Goal: Register for event/course

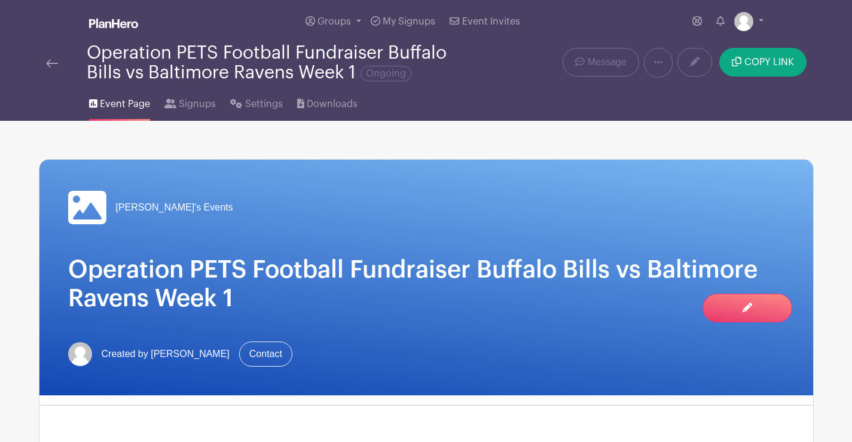
click at [51, 61] on img at bounding box center [52, 63] width 12 height 8
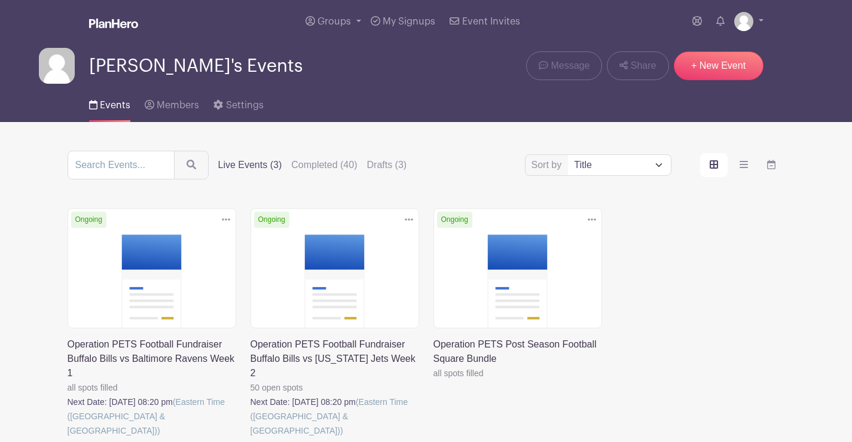
click at [251, 438] on link at bounding box center [251, 438] width 0 height 0
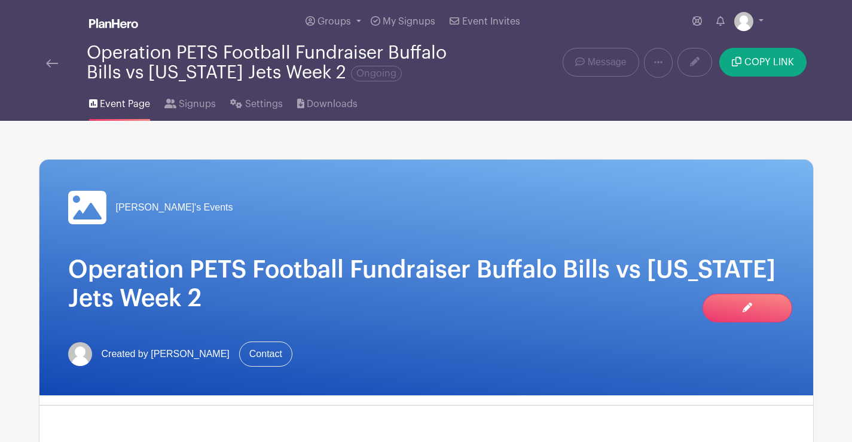
click at [334, 404] on div "[PERSON_NAME]'s Events Operation PETS Football Fundraiser Buffalo Bills vs [US_…" at bounding box center [426, 444] width 775 height 571
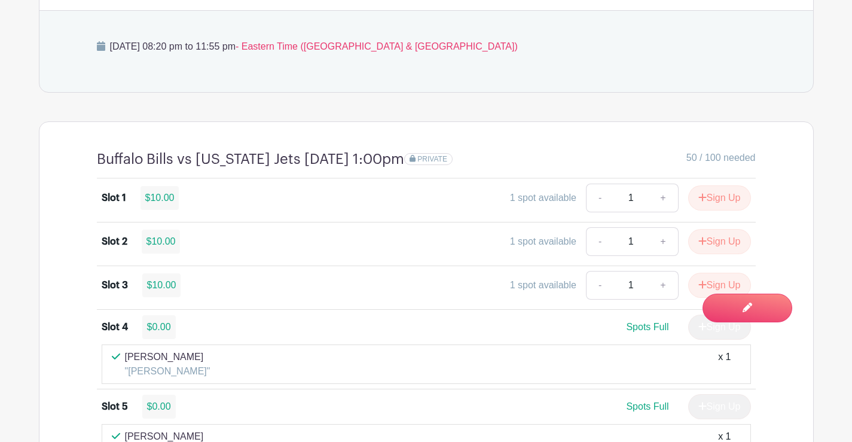
scroll to position [837, 0]
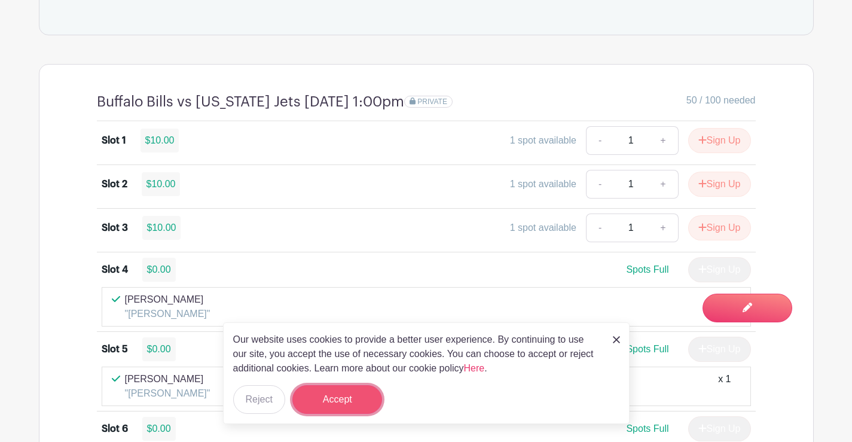
click at [331, 404] on button "Accept" at bounding box center [337, 399] width 90 height 29
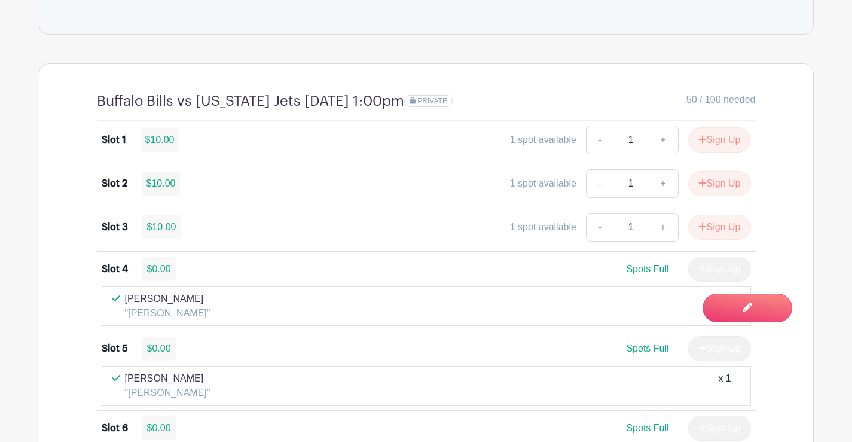
scroll to position [658, 0]
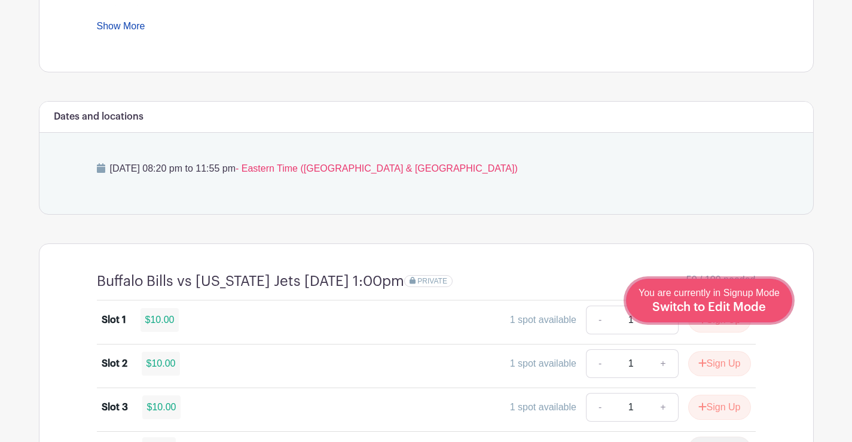
click at [759, 303] on span "Switch to Edit Mode" at bounding box center [709, 307] width 114 height 12
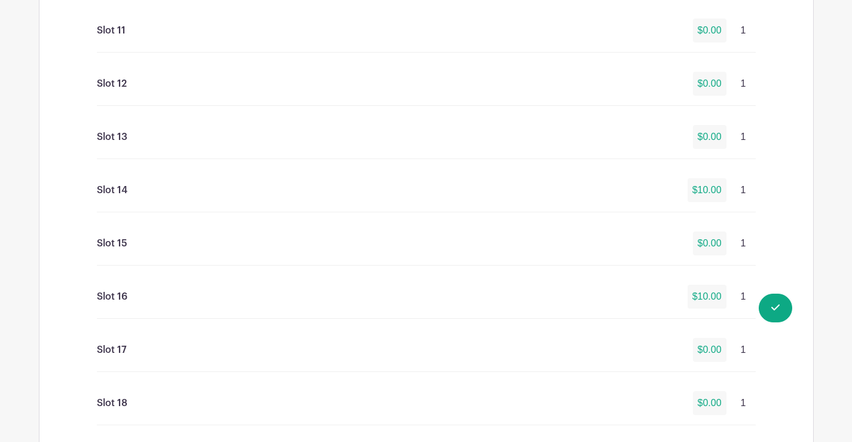
scroll to position [1555, 0]
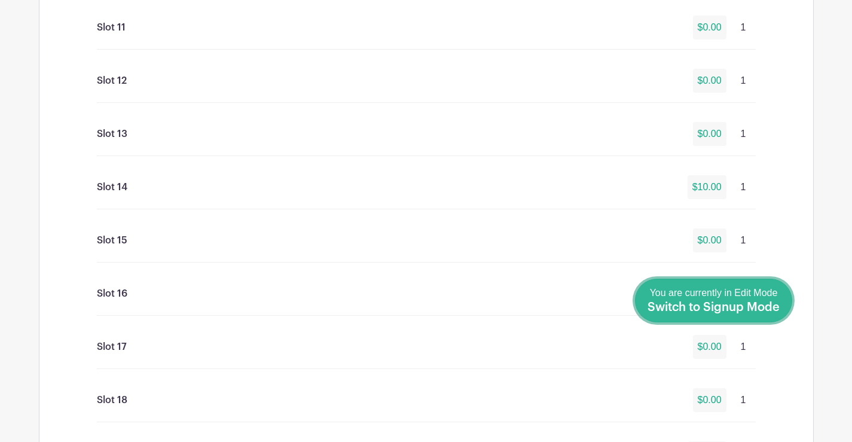
click at [753, 309] on span "Switch to Signup Mode" at bounding box center [714, 307] width 132 height 12
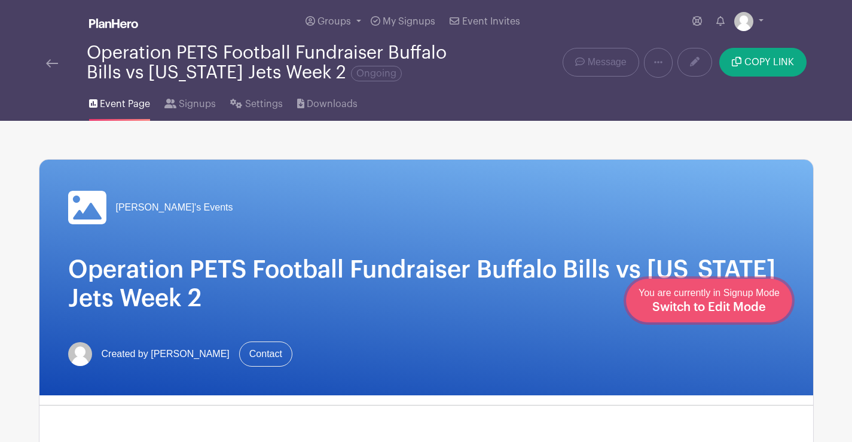
click at [727, 312] on span "Switch to Edit Mode" at bounding box center [709, 307] width 114 height 12
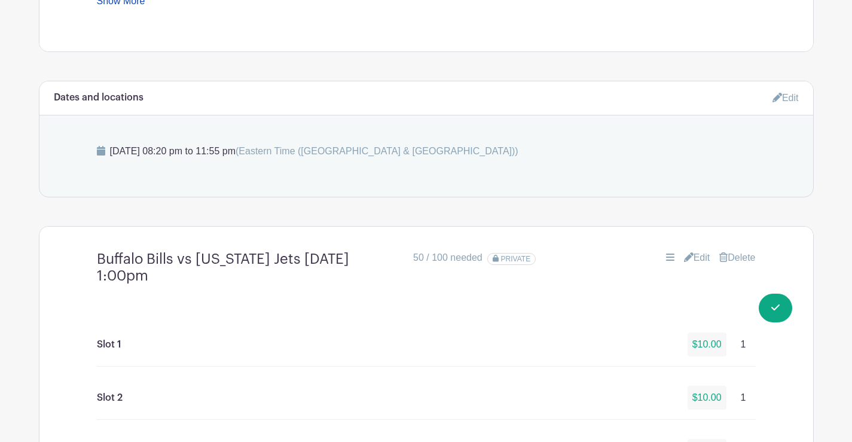
scroll to position [718, 0]
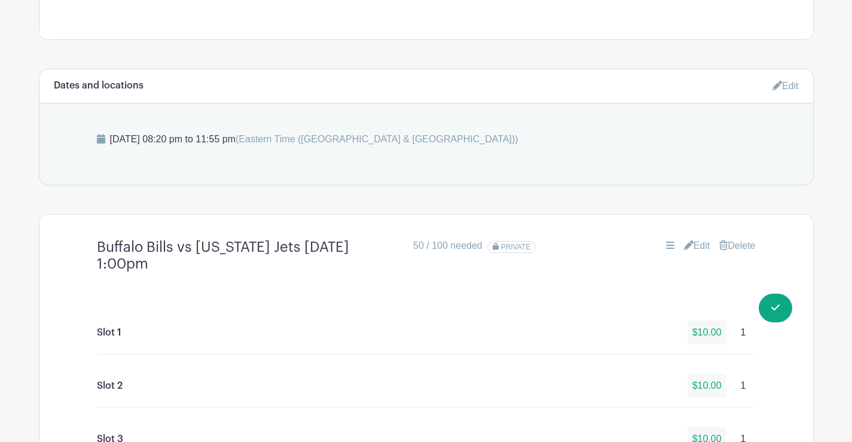
click at [697, 243] on link "Edit" at bounding box center [697, 246] width 26 height 14
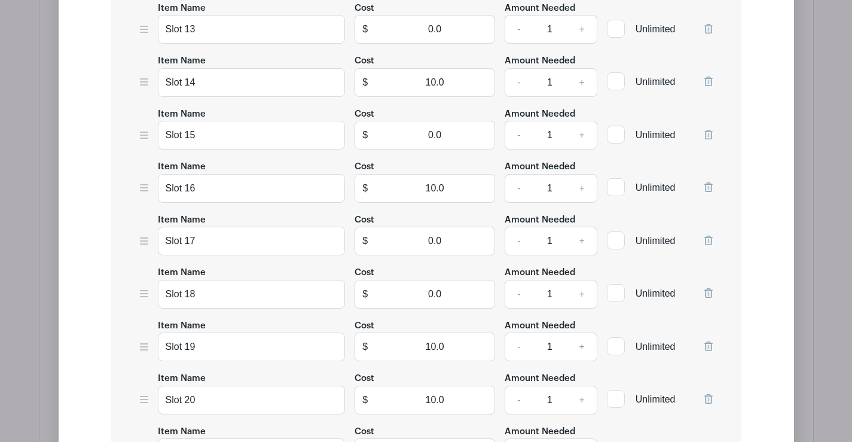
scroll to position [2033, 0]
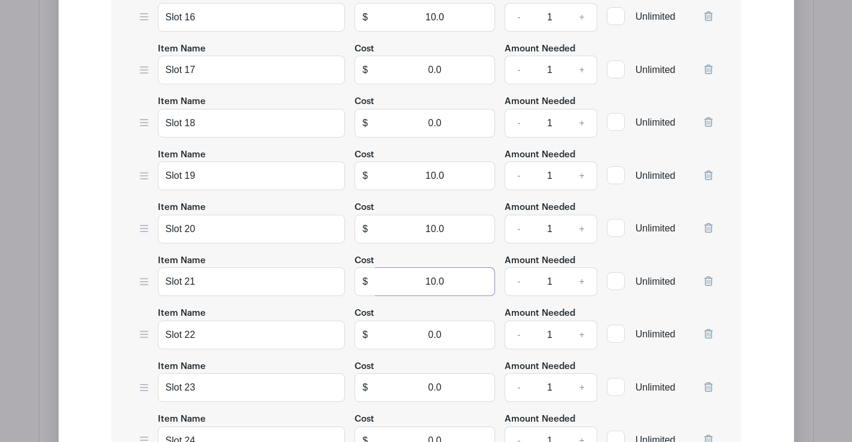
drag, startPoint x: 418, startPoint y: 279, endPoint x: 542, endPoint y: 288, distance: 124.7
click at [542, 288] on div "Item Name Slot 21 Cost $ 10.0 Amount Needed - 1 + Unlimited" at bounding box center [426, 275] width 573 height 44
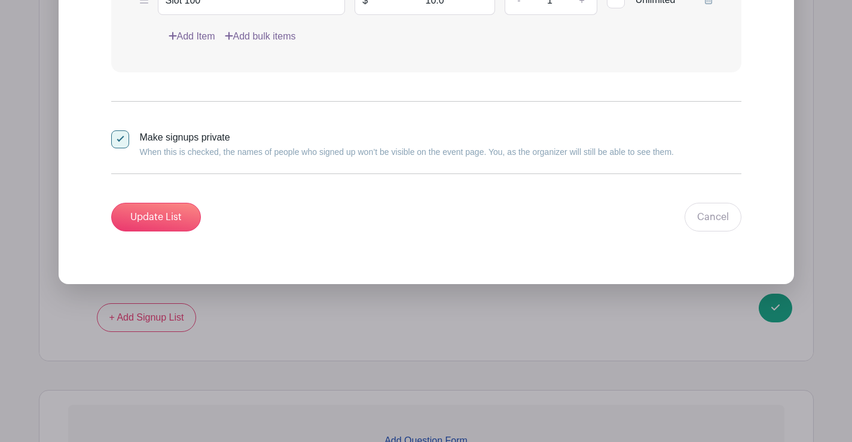
scroll to position [6476, 0]
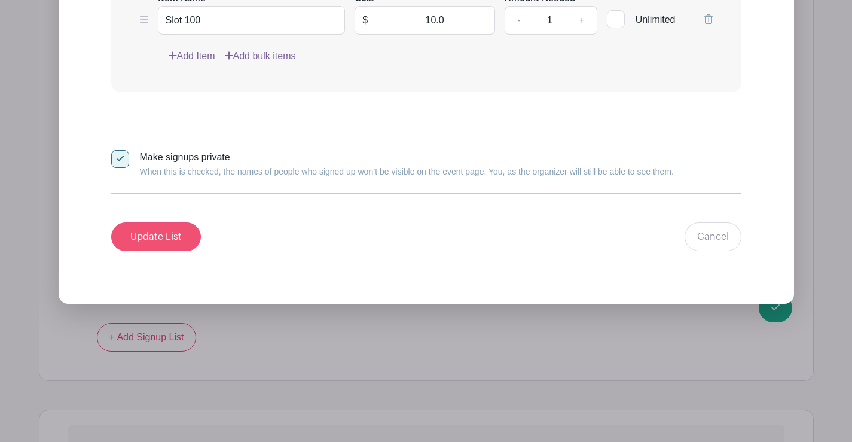
type input "0"
click at [136, 240] on input "Update List" at bounding box center [156, 236] width 90 height 29
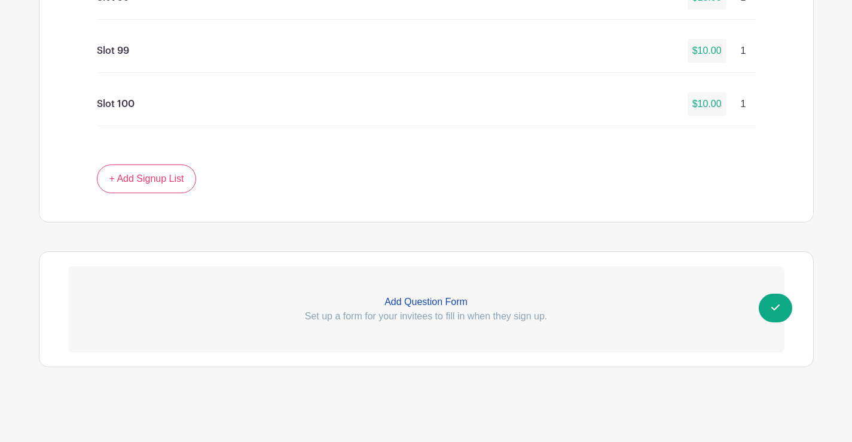
scroll to position [6056, 0]
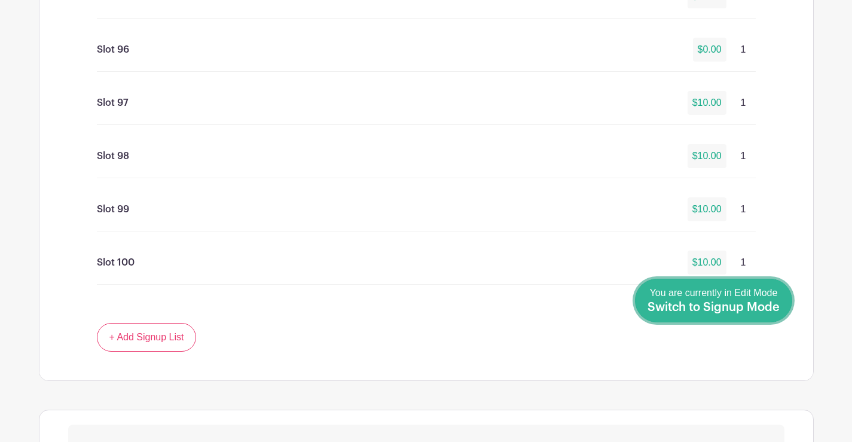
click at [685, 304] on span "Switch to Signup Mode" at bounding box center [714, 307] width 132 height 12
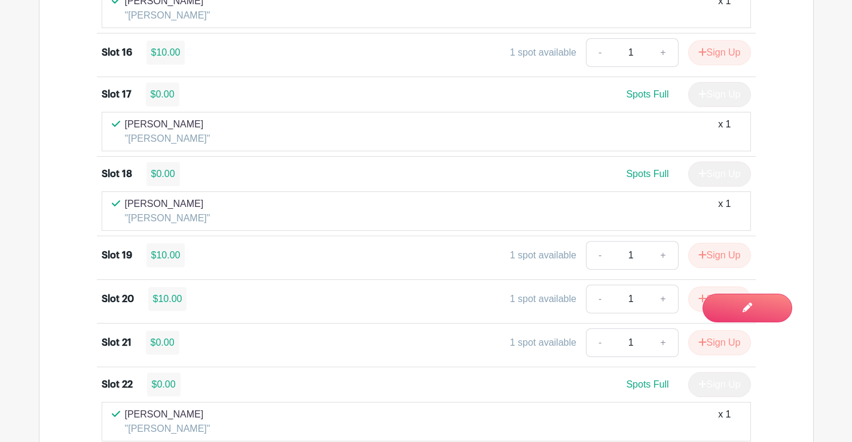
scroll to position [2093, 0]
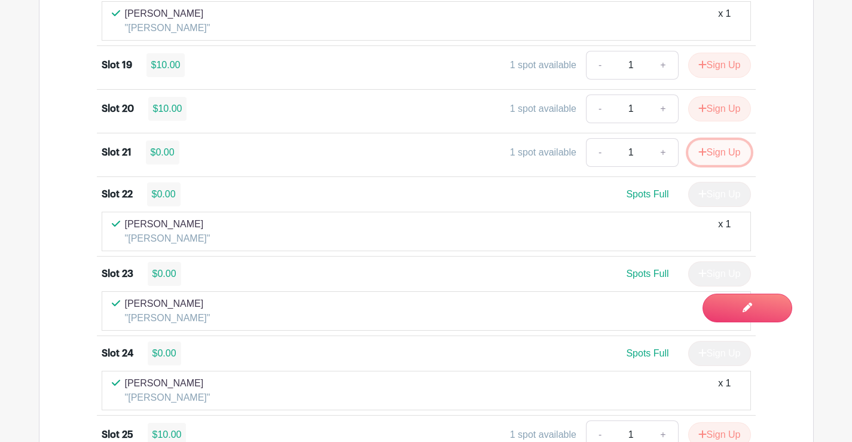
click at [724, 149] on button "Sign Up" at bounding box center [719, 152] width 63 height 25
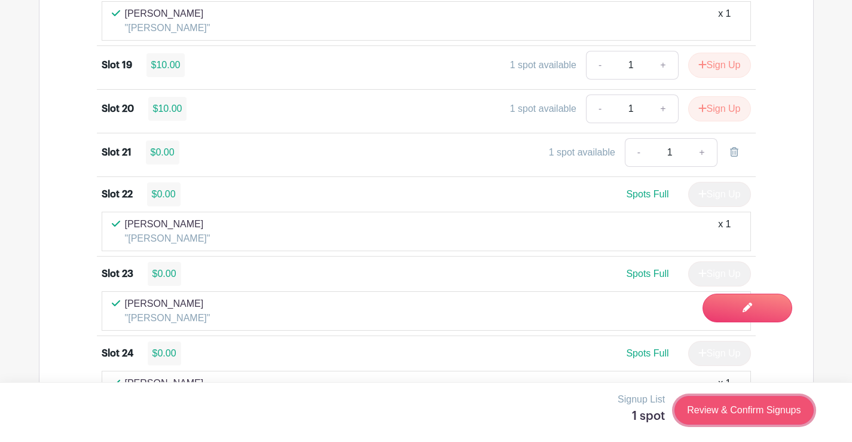
click at [724, 408] on link "Review & Confirm Signups" at bounding box center [744, 410] width 139 height 29
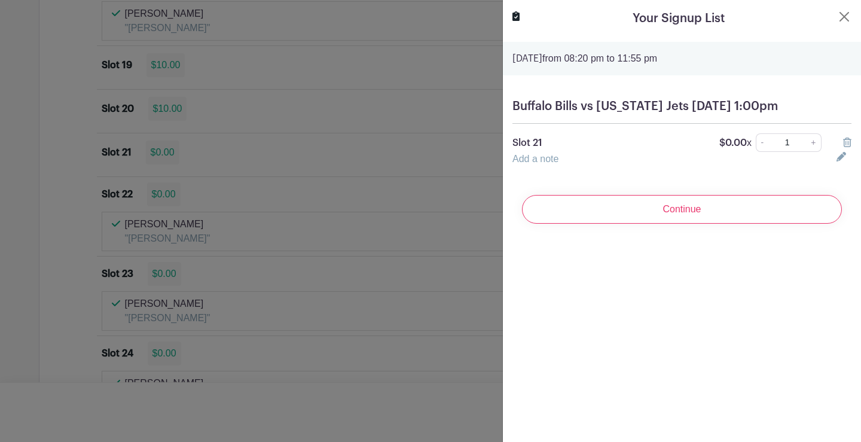
click at [548, 164] on link "Add a note" at bounding box center [535, 159] width 46 height 10
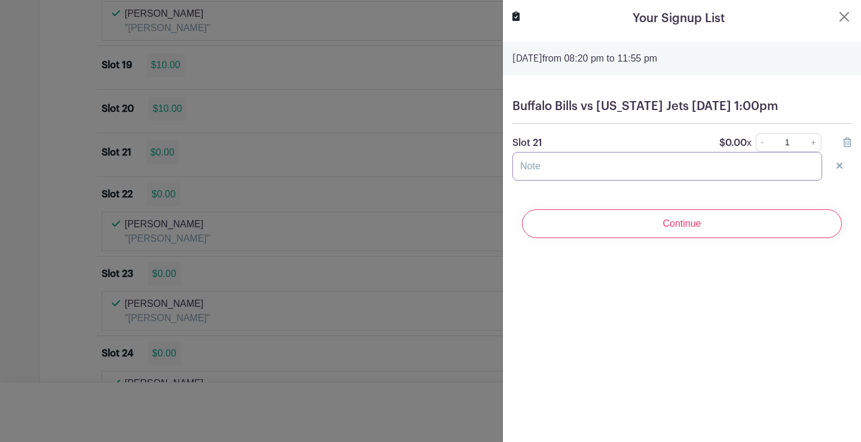
click at [548, 179] on input "text" at bounding box center [667, 166] width 310 height 29
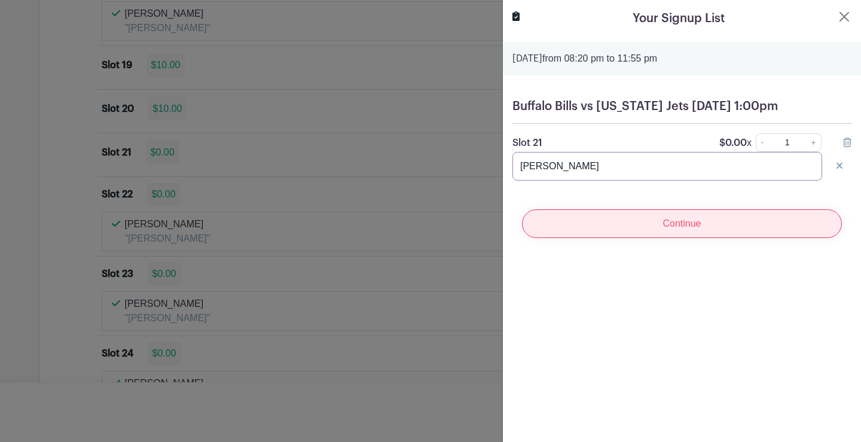
type input "[PERSON_NAME]"
drag, startPoint x: 654, startPoint y: 236, endPoint x: 658, endPoint y: 223, distance: 13.1
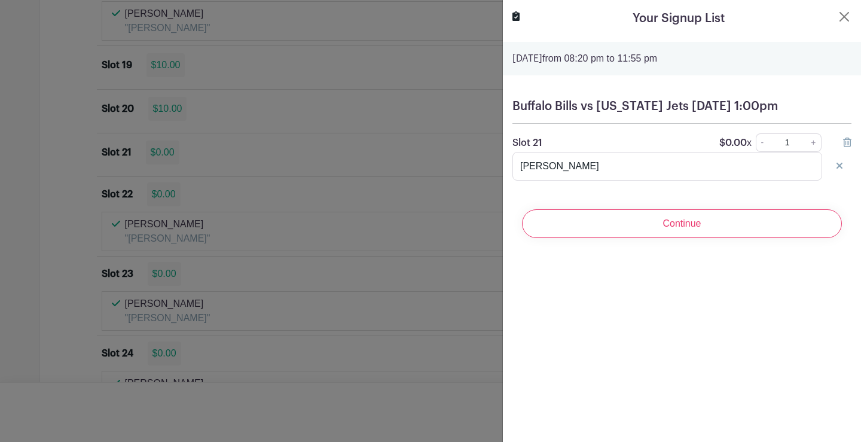
click at [654, 235] on input "Continue" at bounding box center [682, 223] width 320 height 29
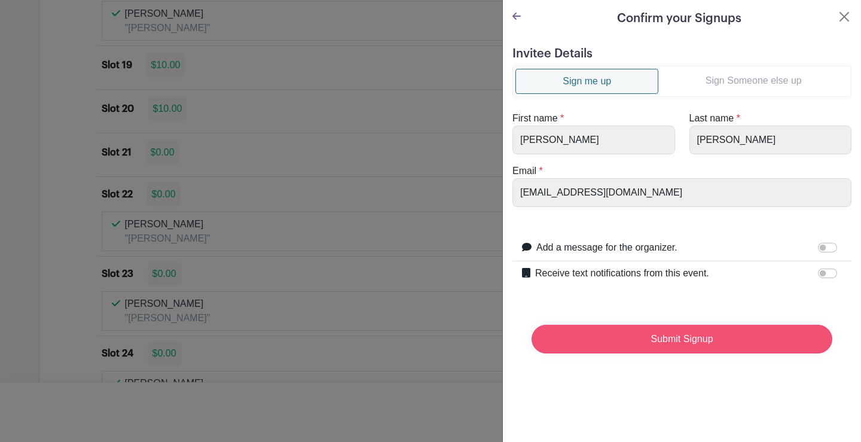
click at [660, 346] on input "Submit Signup" at bounding box center [682, 339] width 301 height 29
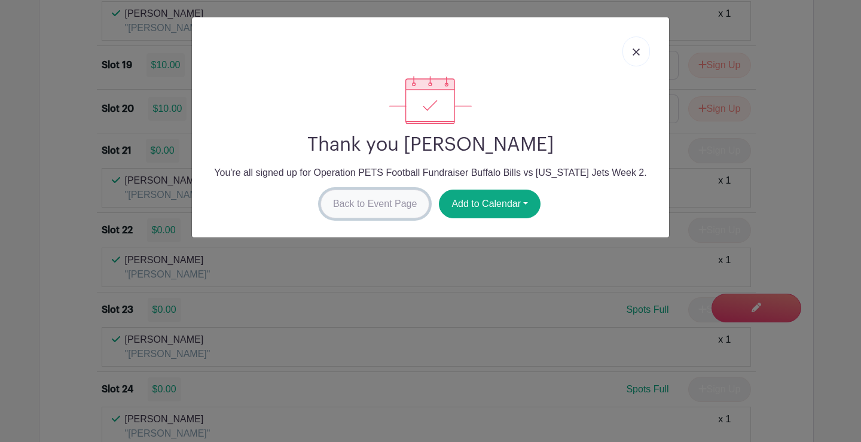
click at [376, 199] on link "Back to Event Page" at bounding box center [375, 204] width 109 height 29
